Goal: Transaction & Acquisition: Book appointment/travel/reservation

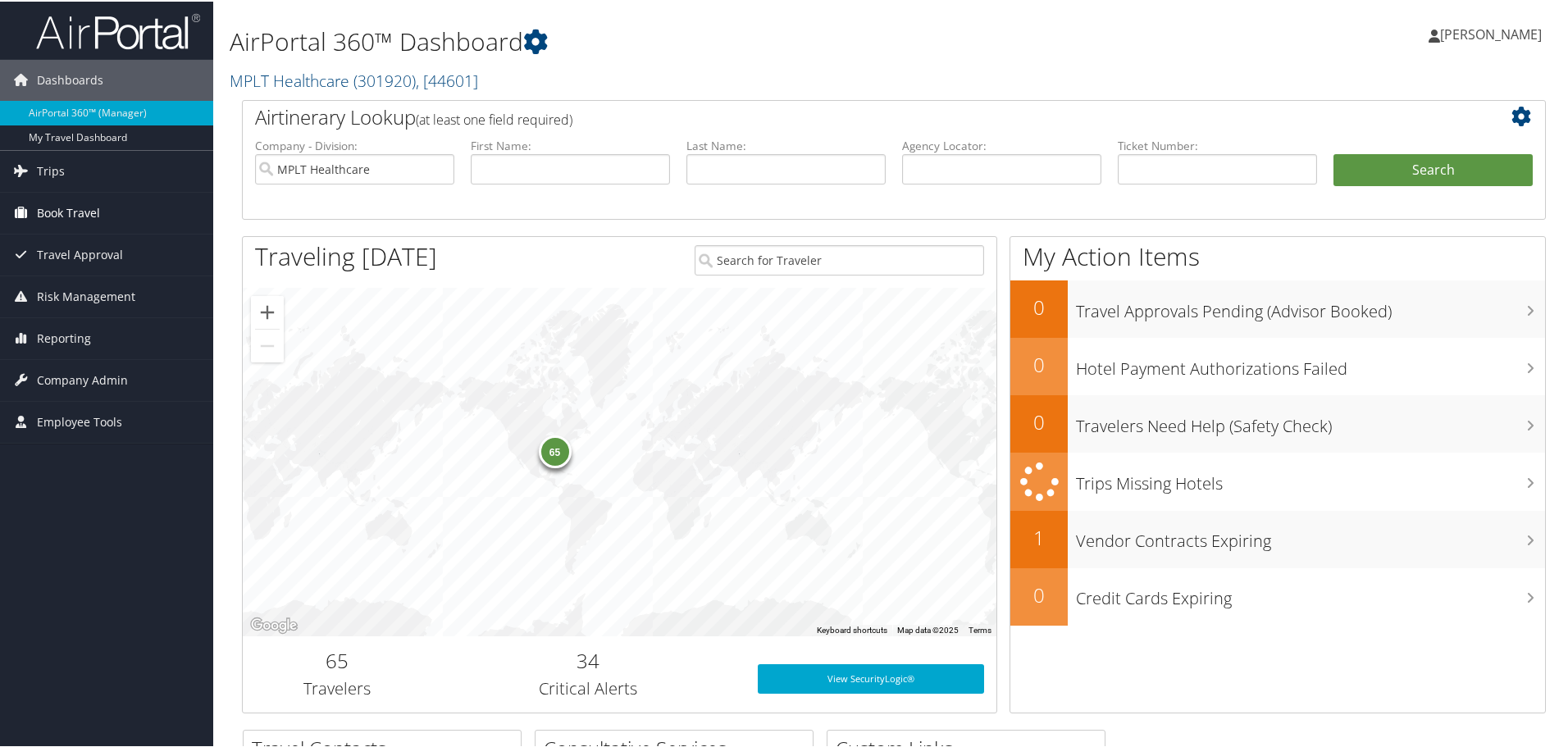
click at [57, 213] on span "Book Travel" at bounding box center [69, 211] width 64 height 41
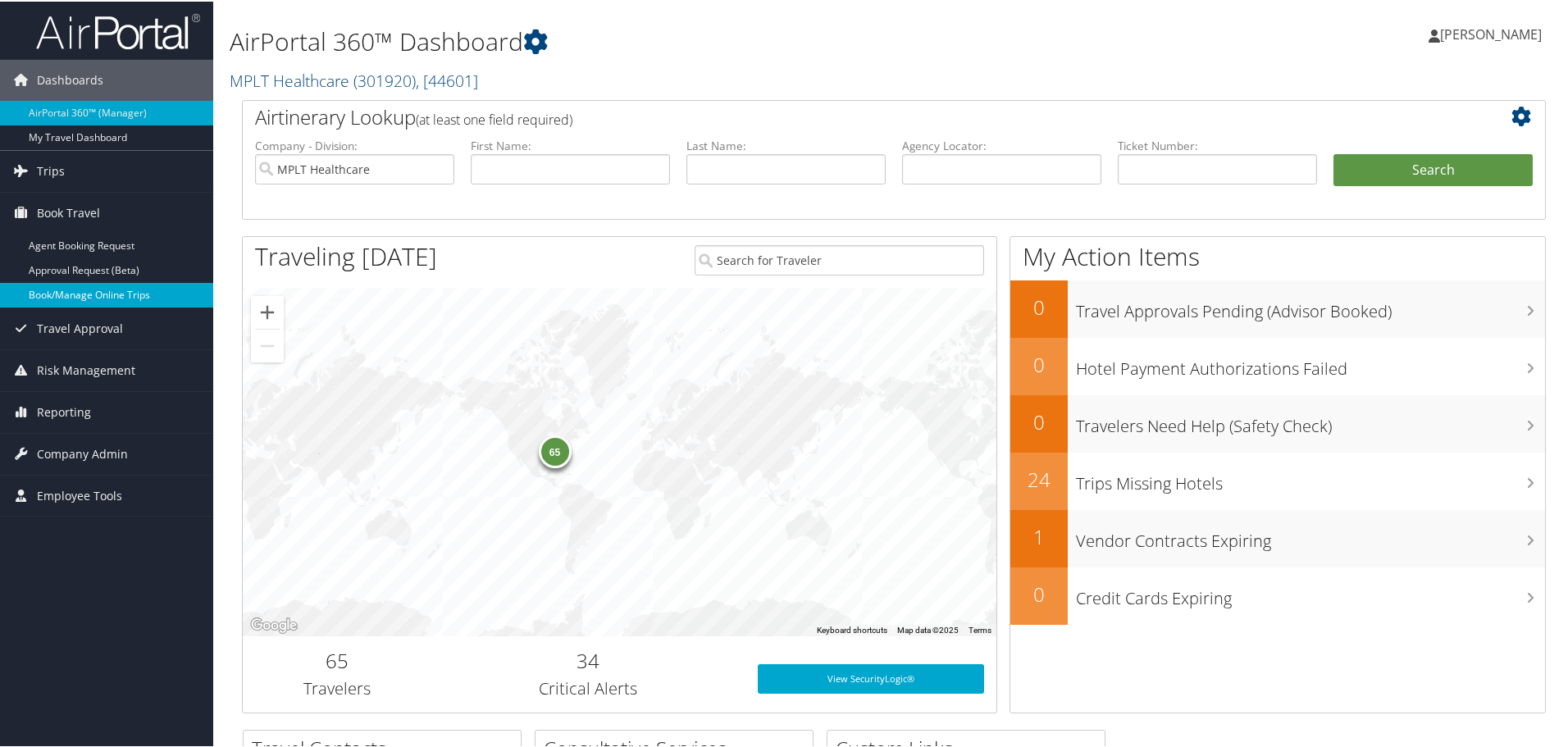
click at [55, 297] on link "Book/Manage Online Trips" at bounding box center [106, 294] width 213 height 25
